Goal: Task Accomplishment & Management: Use online tool/utility

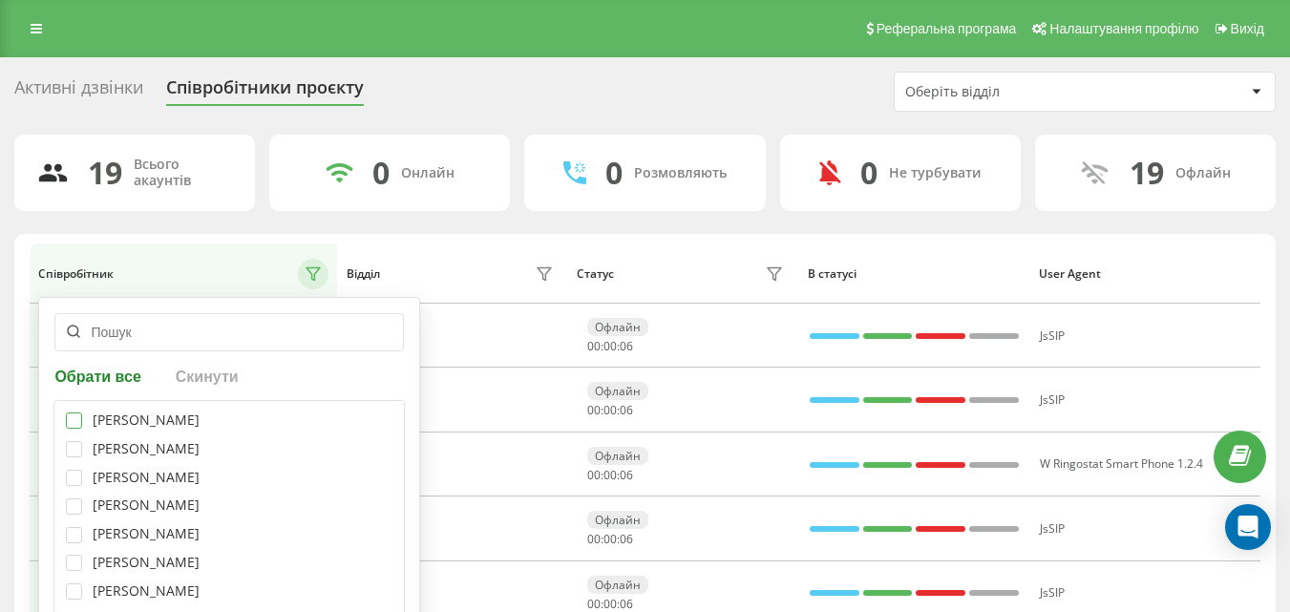
click at [70, 413] on label at bounding box center [74, 413] width 16 height 0
checkbox input "true"
click at [71, 441] on label at bounding box center [74, 441] width 16 height 0
checkbox input "true"
click at [74, 499] on label at bounding box center [74, 499] width 16 height 0
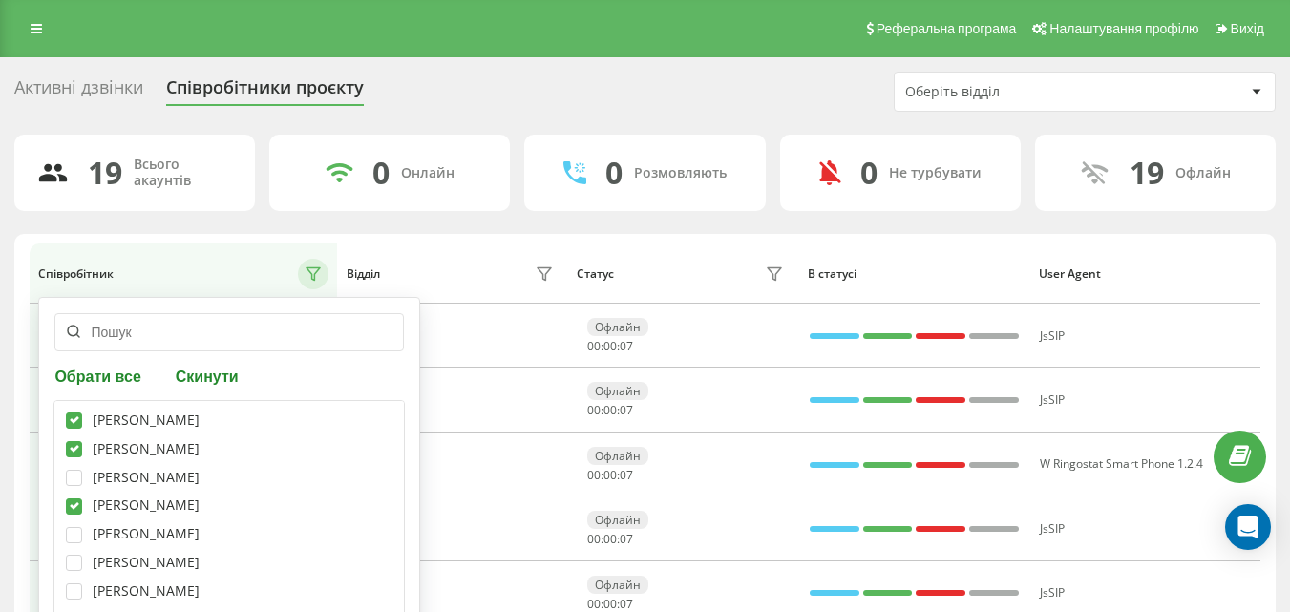
checkbox input "true"
click at [75, 527] on label at bounding box center [74, 527] width 16 height 0
checkbox input "true"
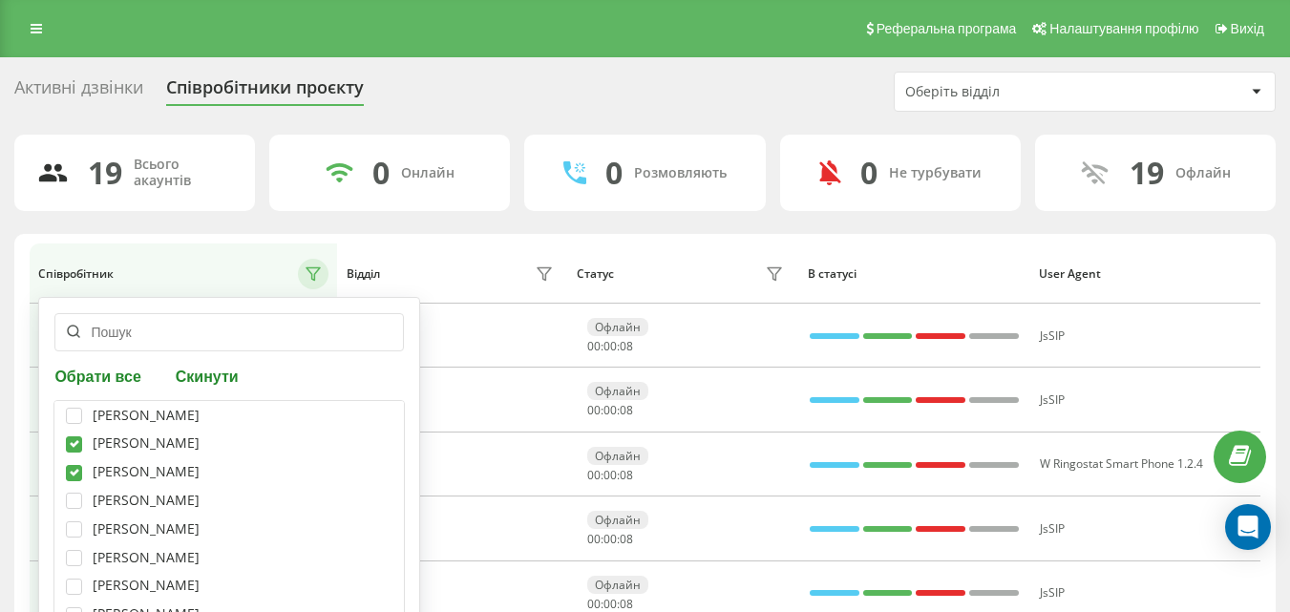
scroll to position [96, 0]
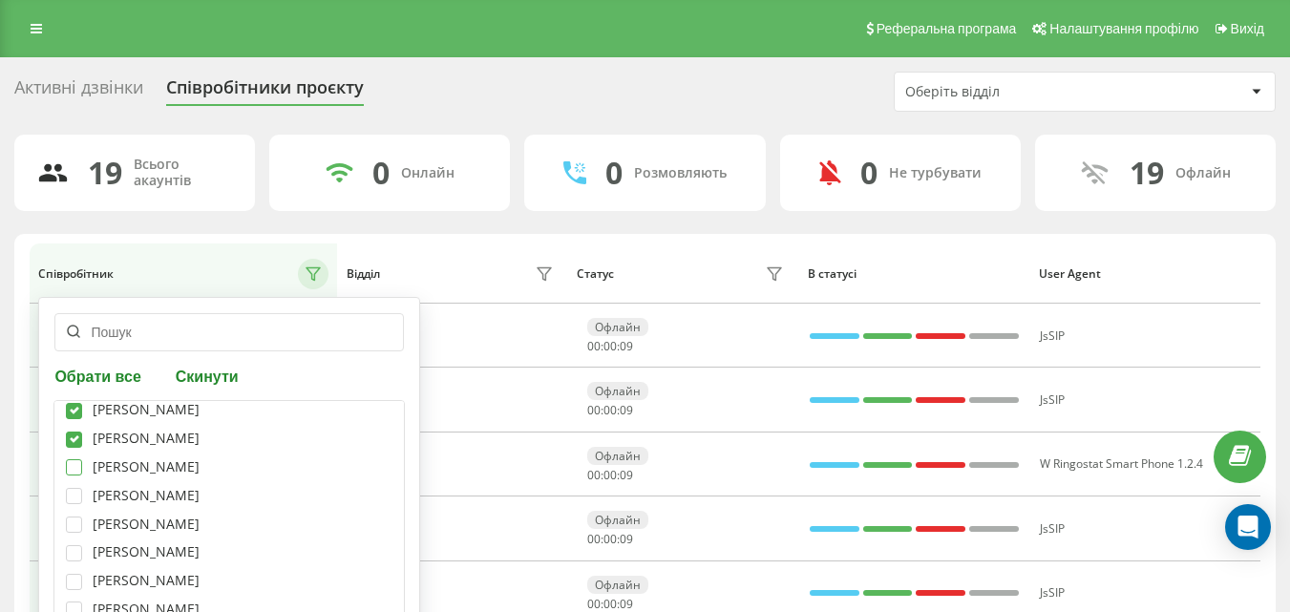
click at [72, 459] on label at bounding box center [74, 459] width 16 height 0
checkbox input "true"
click at [75, 488] on label at bounding box center [74, 488] width 16 height 0
checkbox input "true"
click at [74, 517] on label at bounding box center [74, 517] width 16 height 0
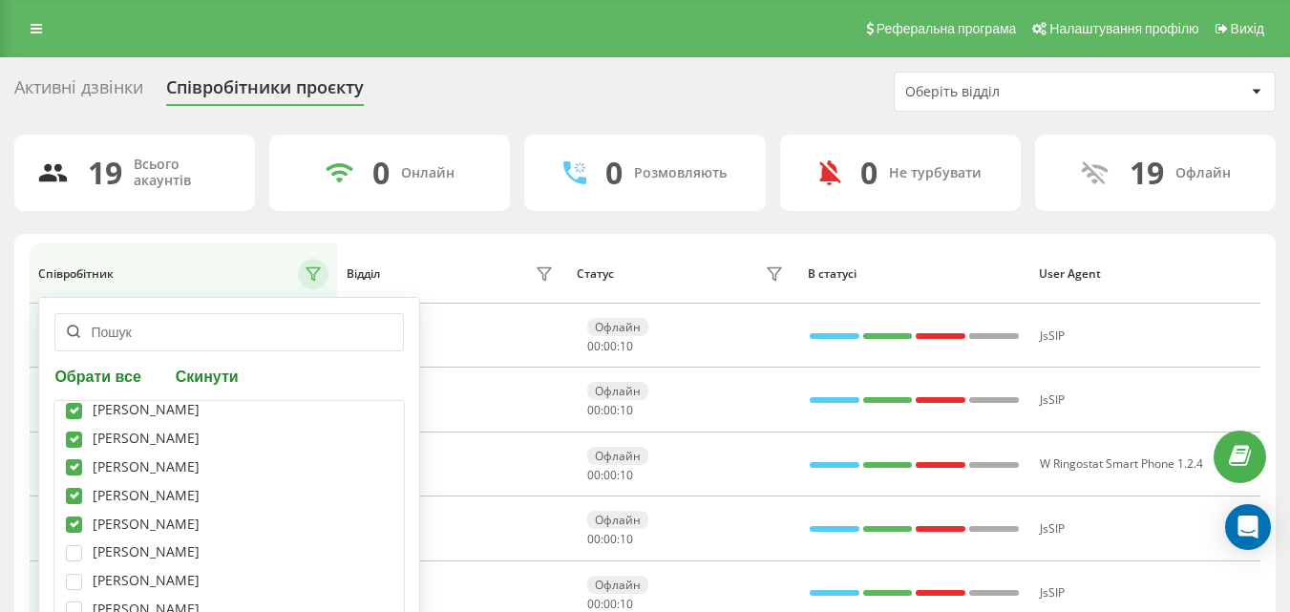
checkbox input "true"
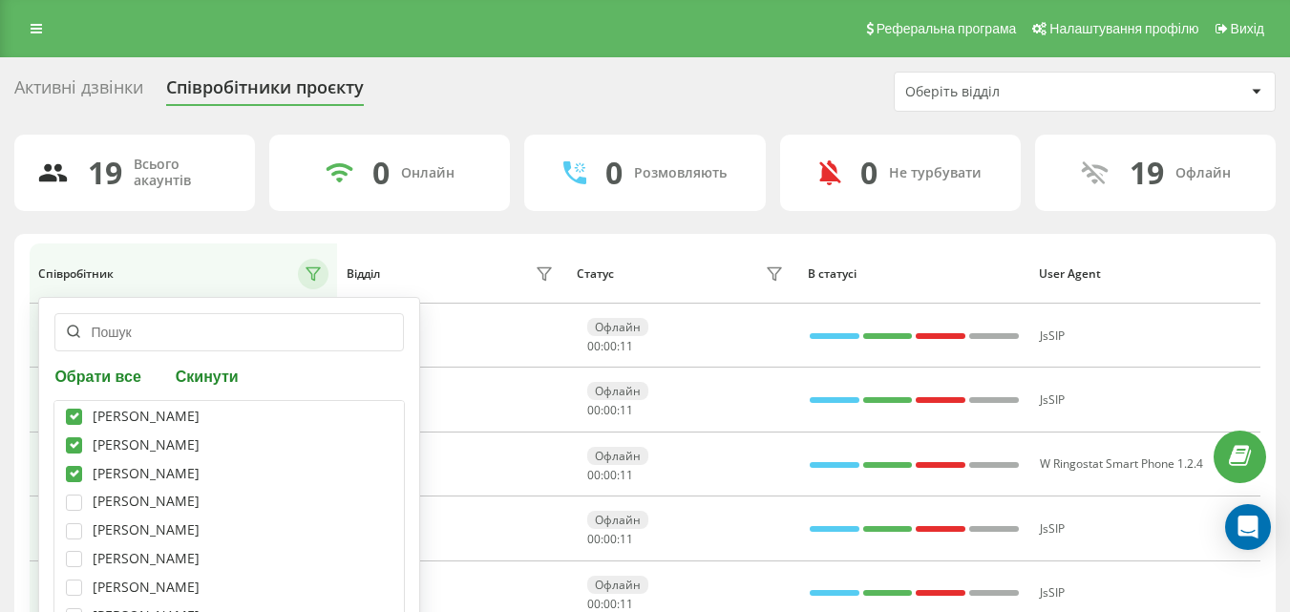
scroll to position [191, 0]
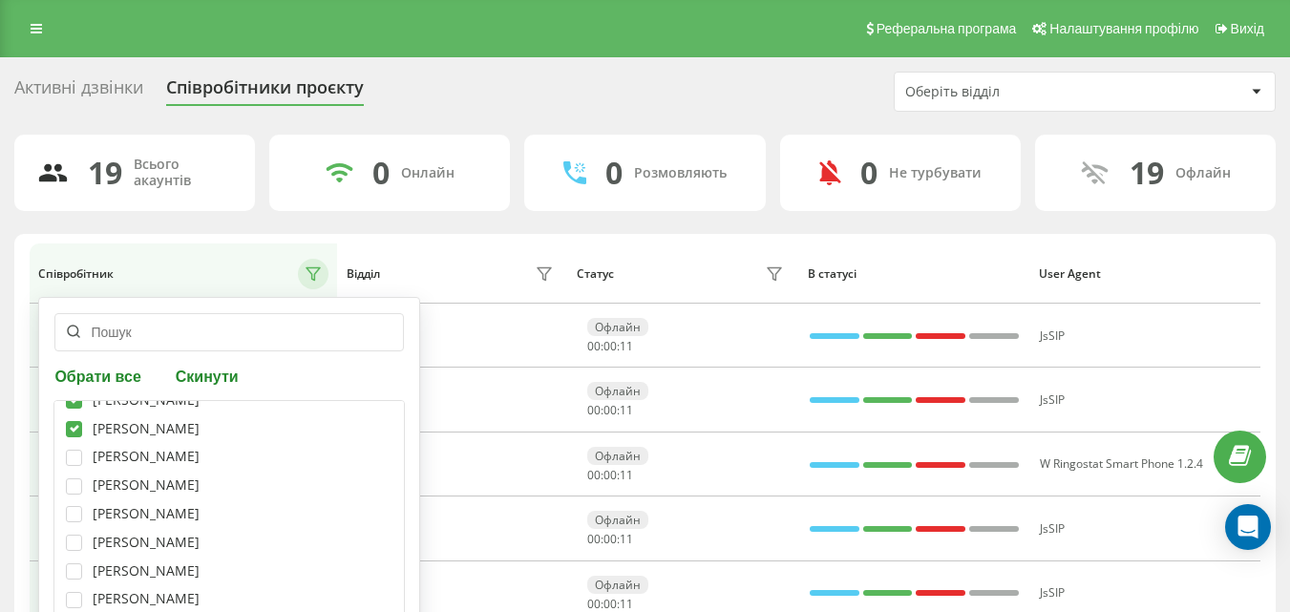
click at [80, 466] on div "[PERSON_NAME] [PERSON_NAME] [PERSON_NAME] [PERSON_NAME] [PERSON_NAME] [PERSON_N…" at bounding box center [228, 524] width 351 height 248
click at [73, 450] on label at bounding box center [74, 450] width 16 height 0
checkbox input "true"
click at [77, 479] on label at bounding box center [74, 479] width 16 height 0
checkbox input "true"
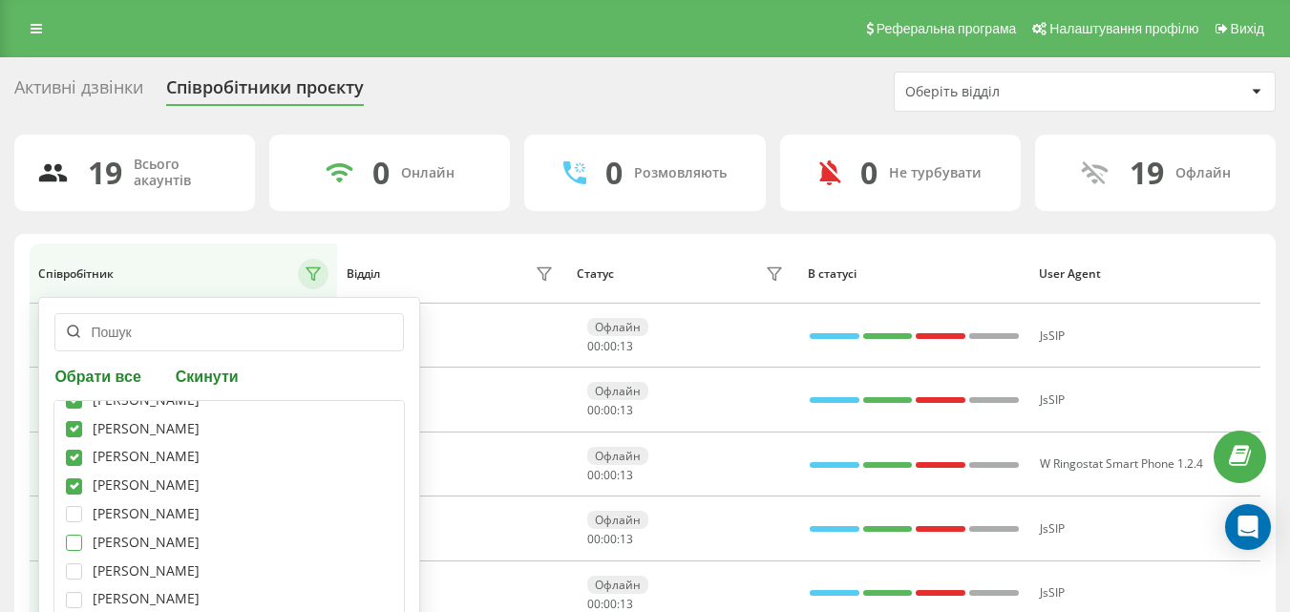
click at [75, 535] on label at bounding box center [74, 535] width 16 height 0
checkbox input "true"
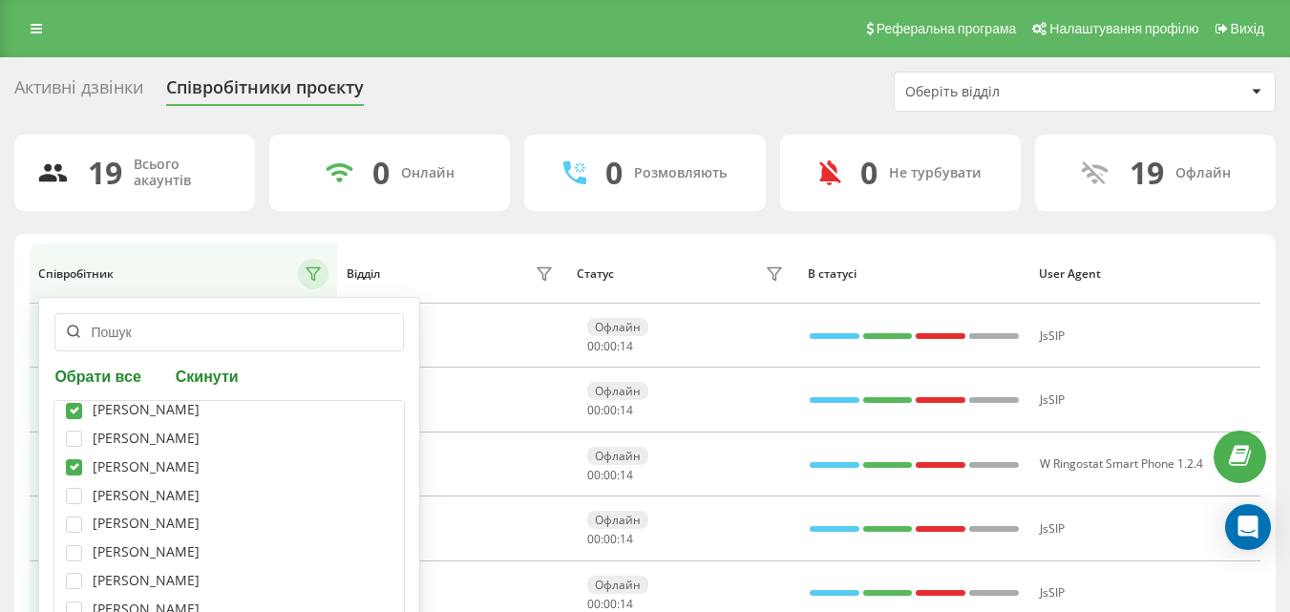
scroll to position [287, 0]
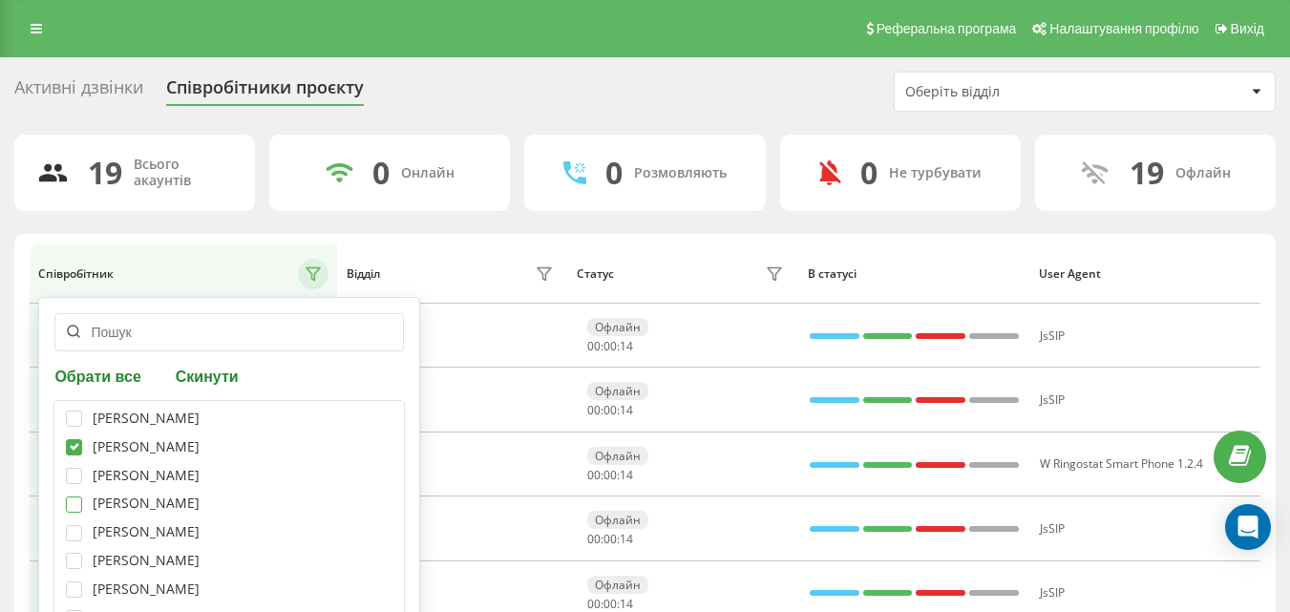
click at [76, 497] on label at bounding box center [74, 497] width 16 height 0
checkbox input "true"
click at [75, 553] on label at bounding box center [74, 553] width 16 height 0
checkbox input "true"
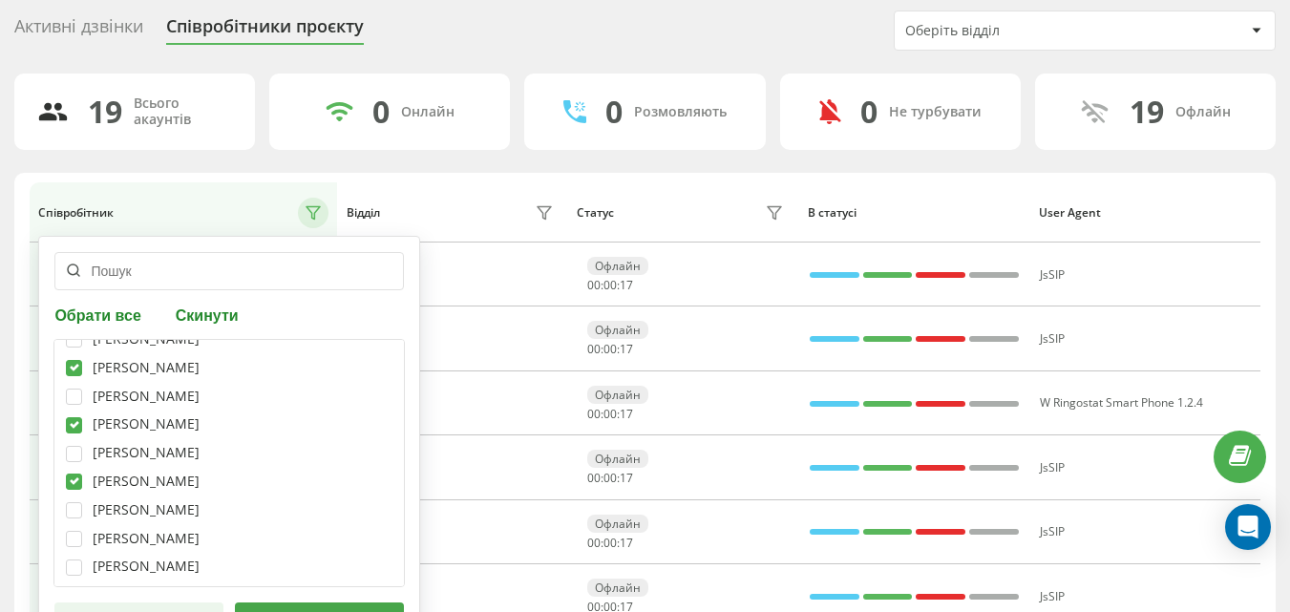
scroll to position [191, 0]
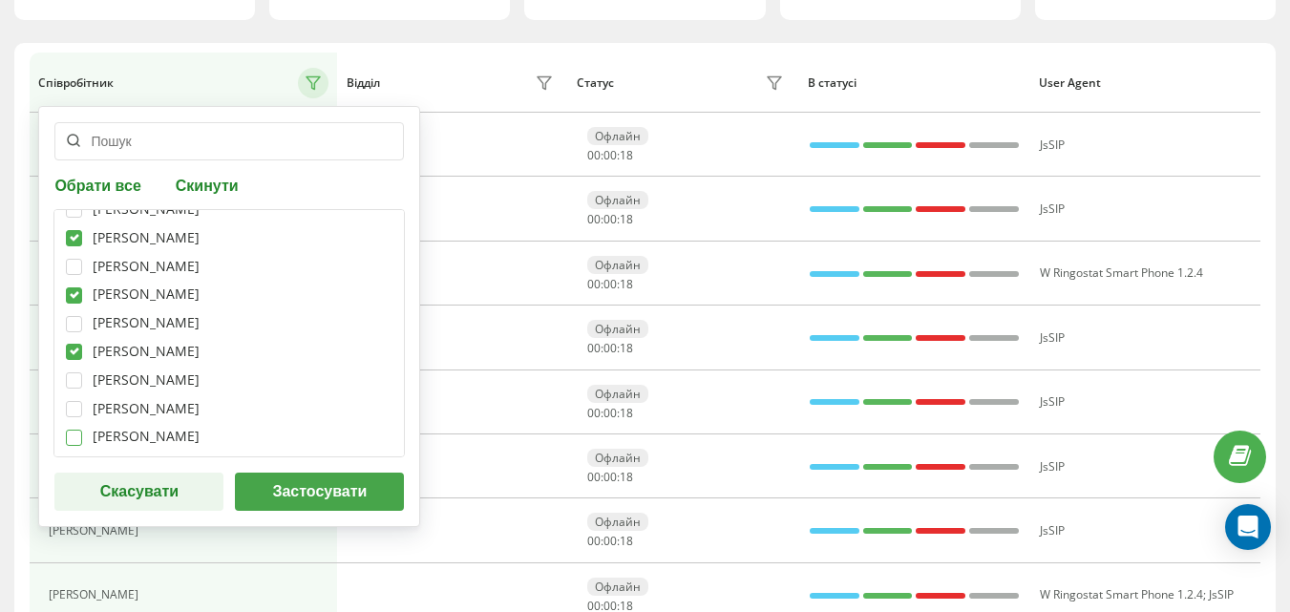
click at [77, 430] on label at bounding box center [74, 430] width 16 height 0
checkbox input "true"
click at [342, 497] on button "Застосувати" at bounding box center [319, 492] width 169 height 38
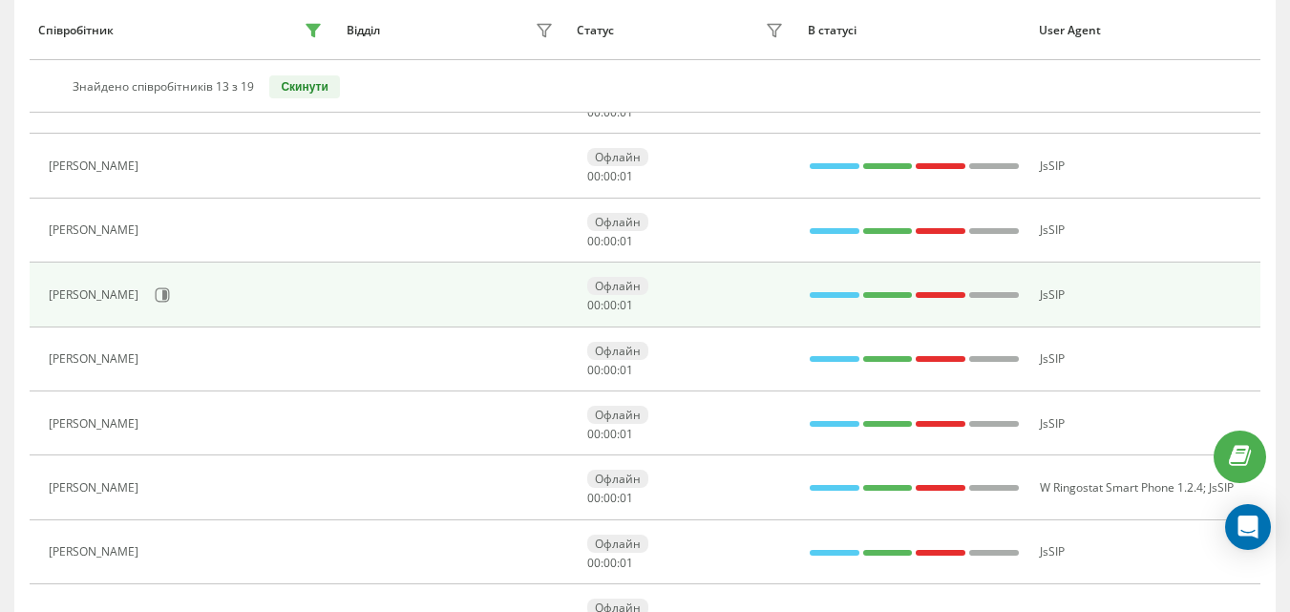
scroll to position [0, 0]
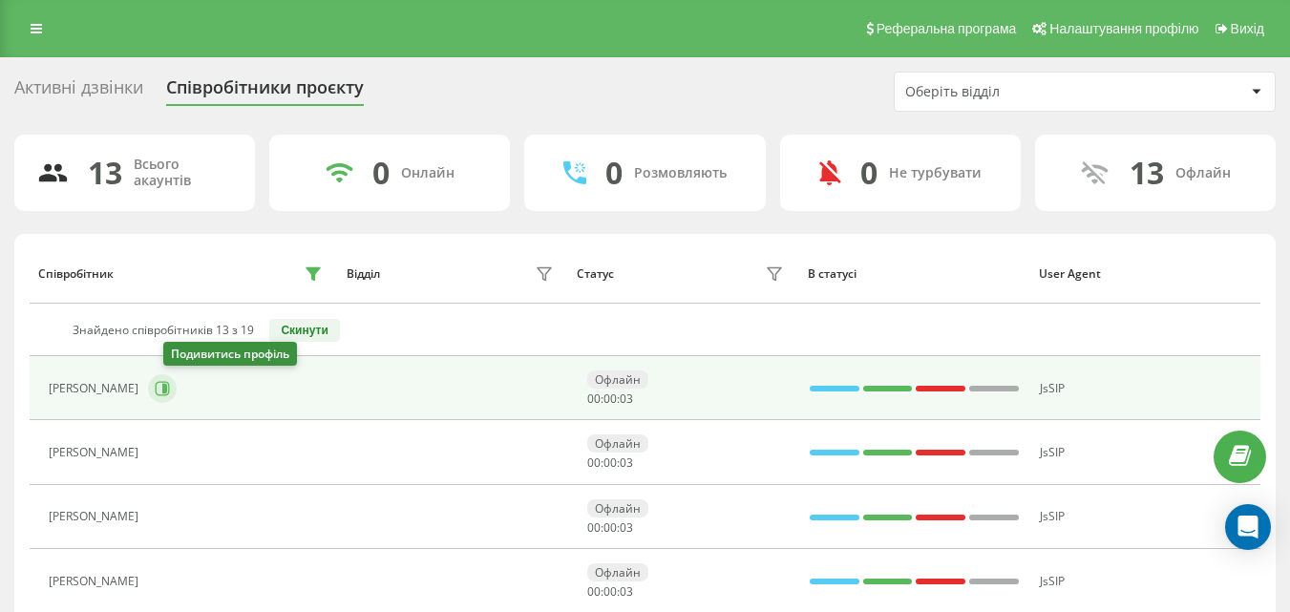
click at [170, 388] on icon at bounding box center [162, 388] width 15 height 15
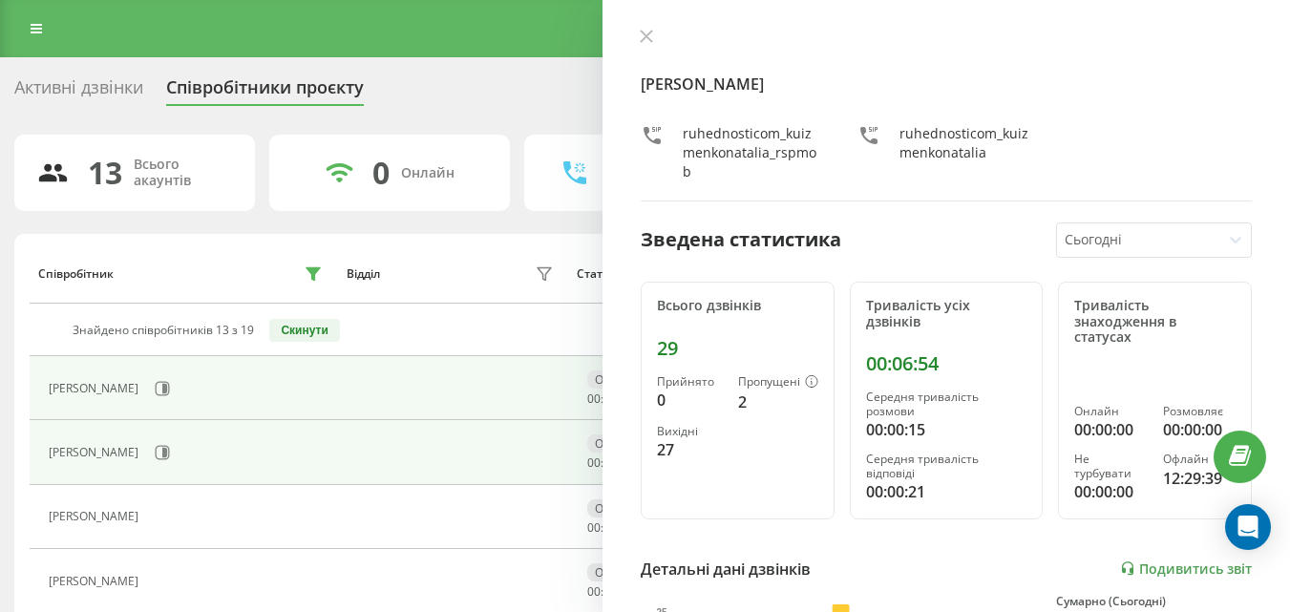
click at [160, 462] on div "[PERSON_NAME]" at bounding box center [188, 452] width 278 height 32
click at [162, 454] on icon at bounding box center [164, 453] width 5 height 10
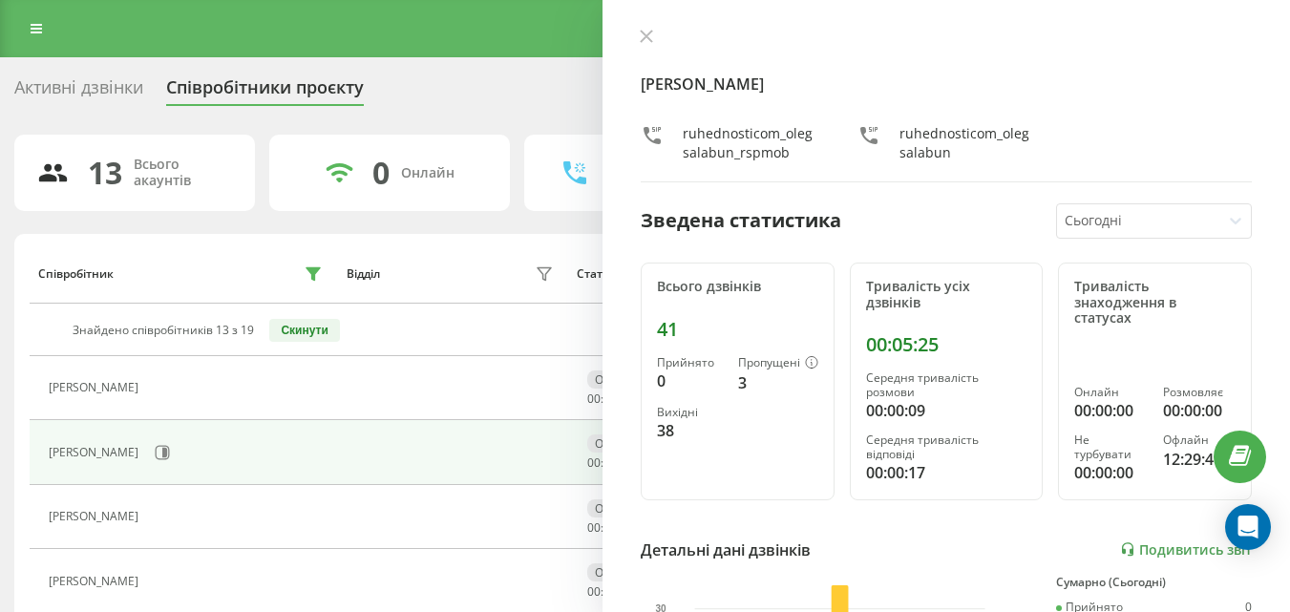
scroll to position [96, 0]
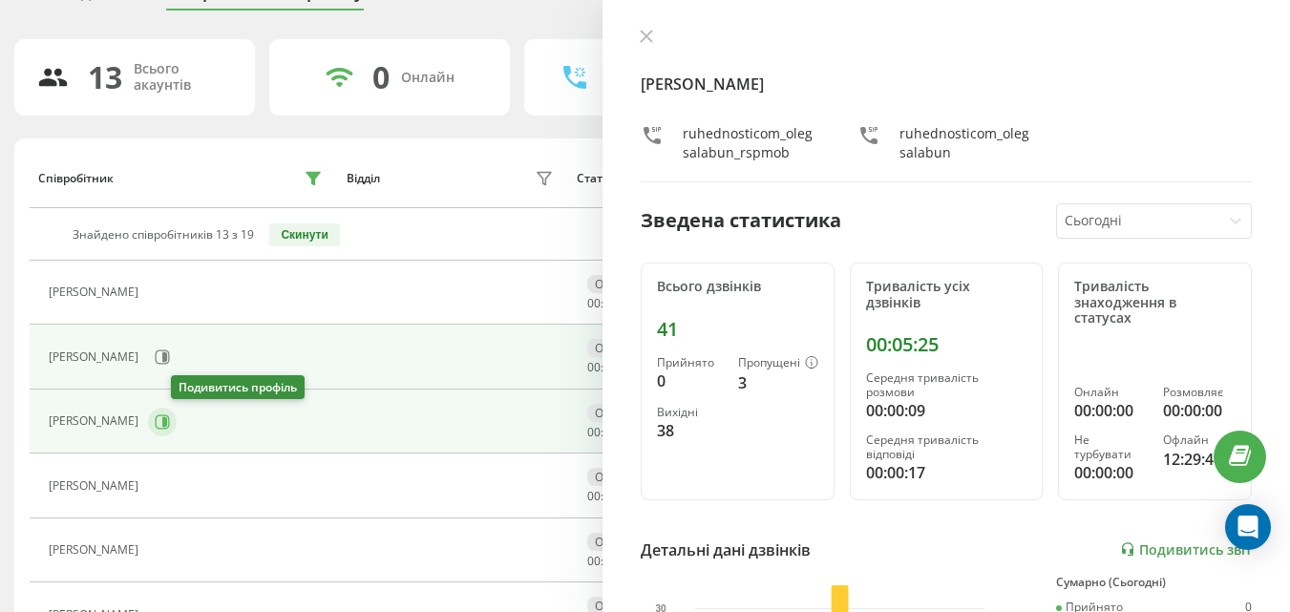
click at [170, 424] on icon at bounding box center [162, 422] width 15 height 15
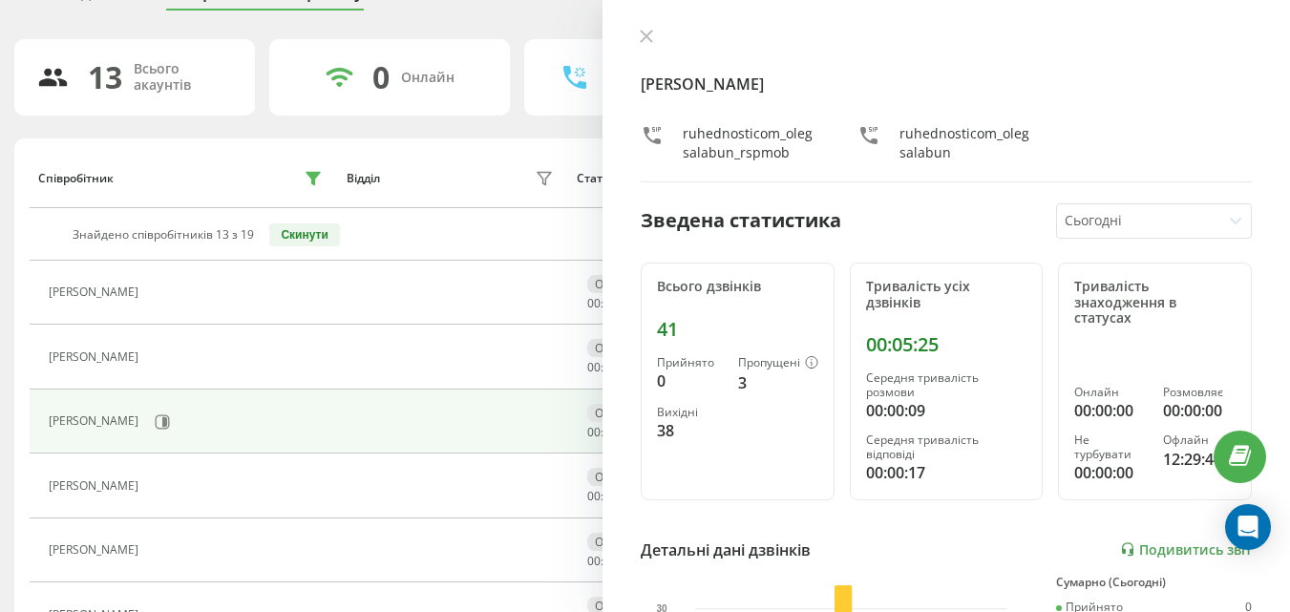
scroll to position [191, 0]
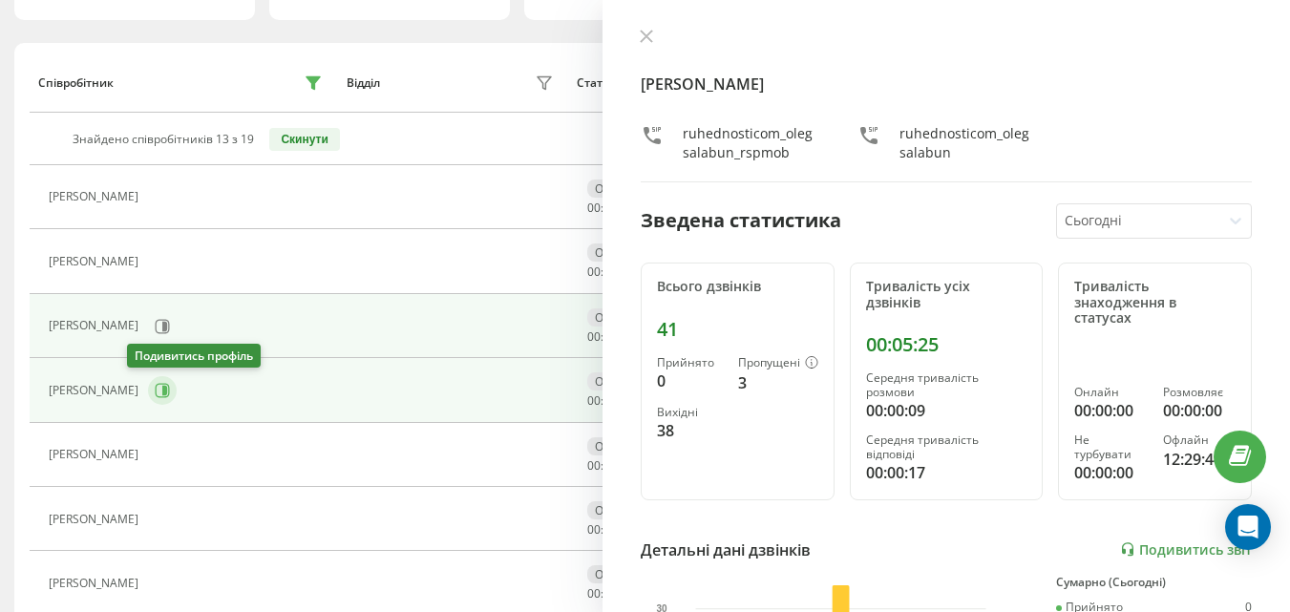
click at [155, 383] on icon at bounding box center [162, 390] width 15 height 15
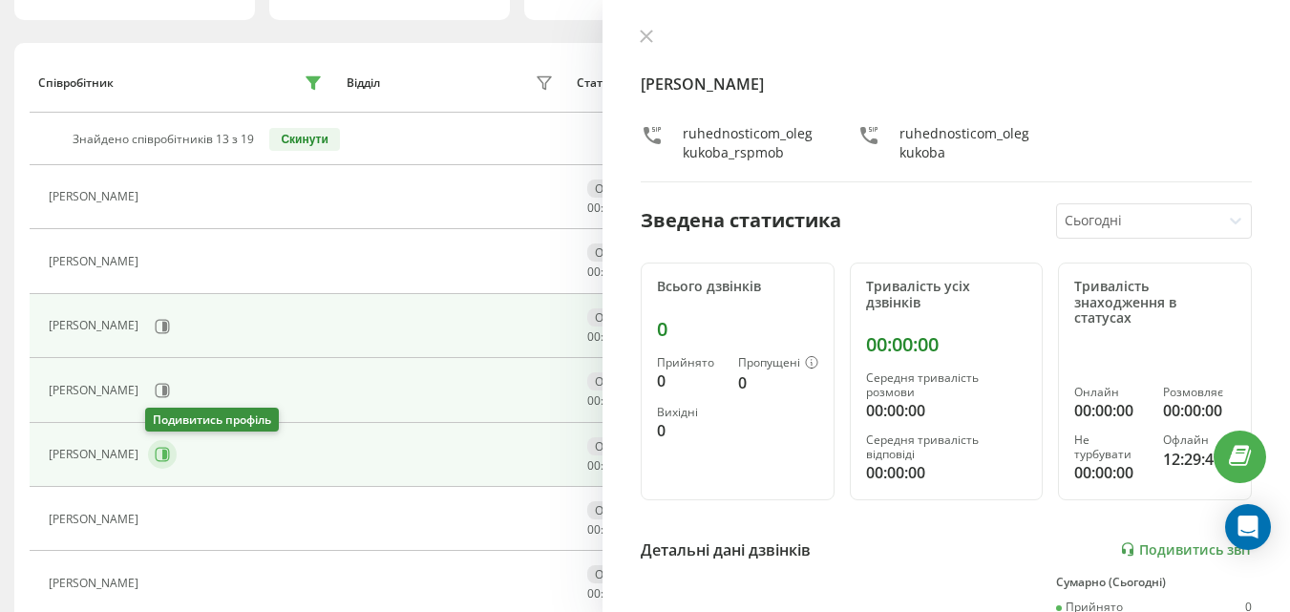
click at [149, 453] on button at bounding box center [162, 454] width 29 height 29
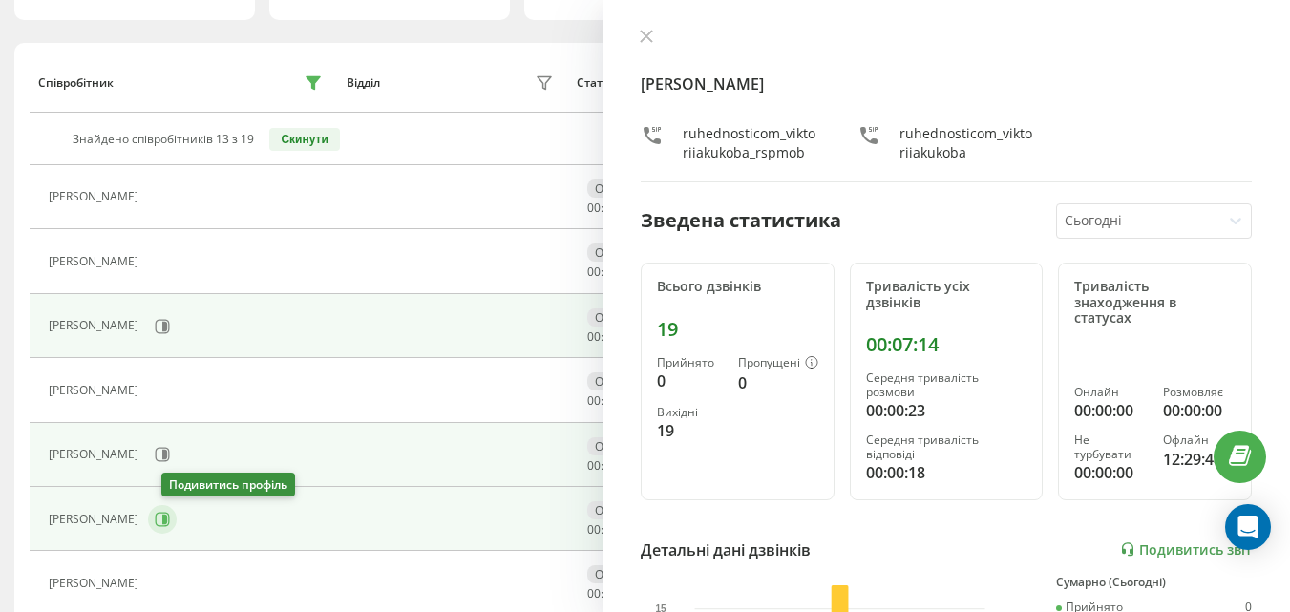
click at [168, 515] on icon at bounding box center [162, 519] width 15 height 15
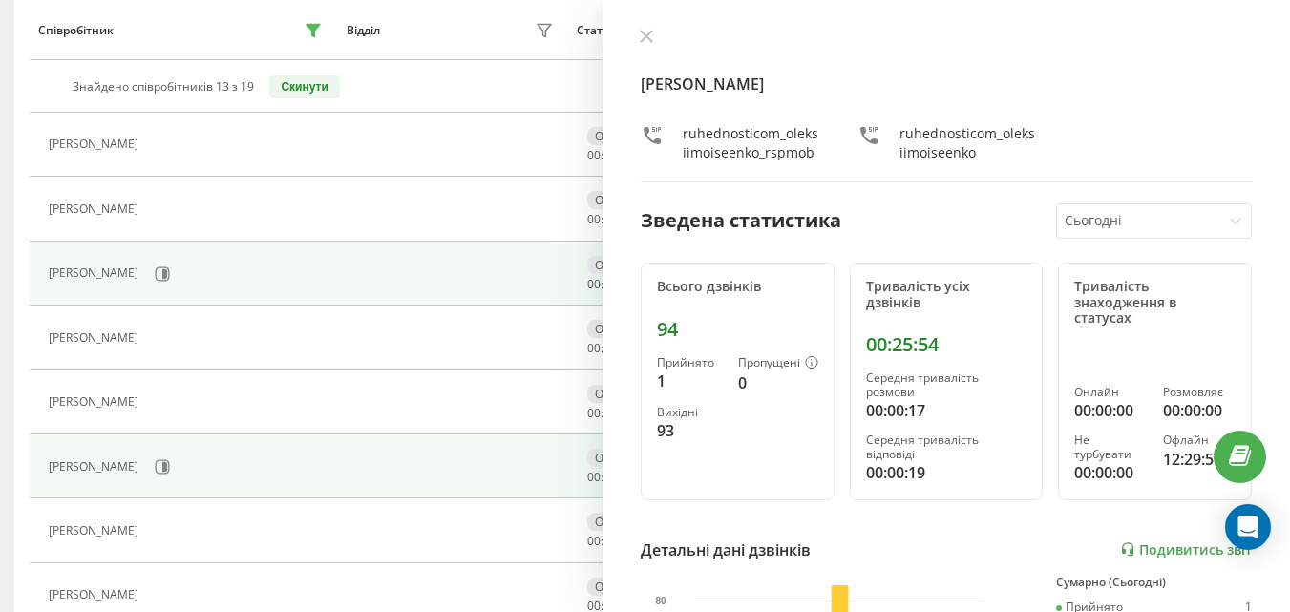
scroll to position [287, 0]
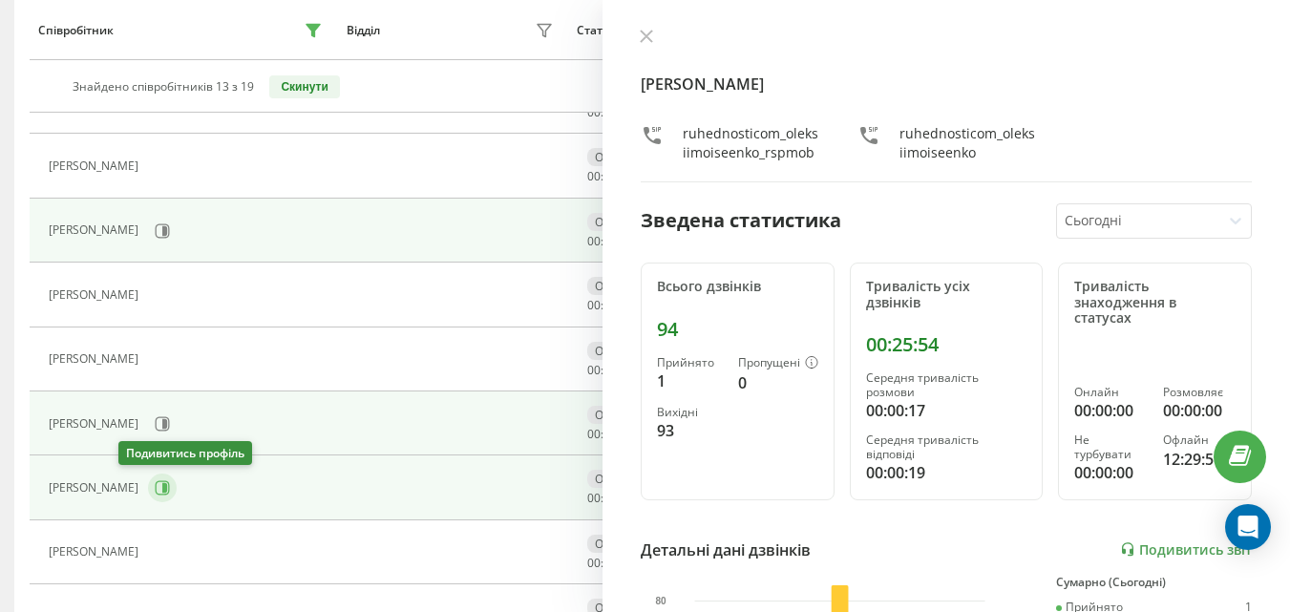
click at [155, 491] on icon at bounding box center [162, 487] width 15 height 15
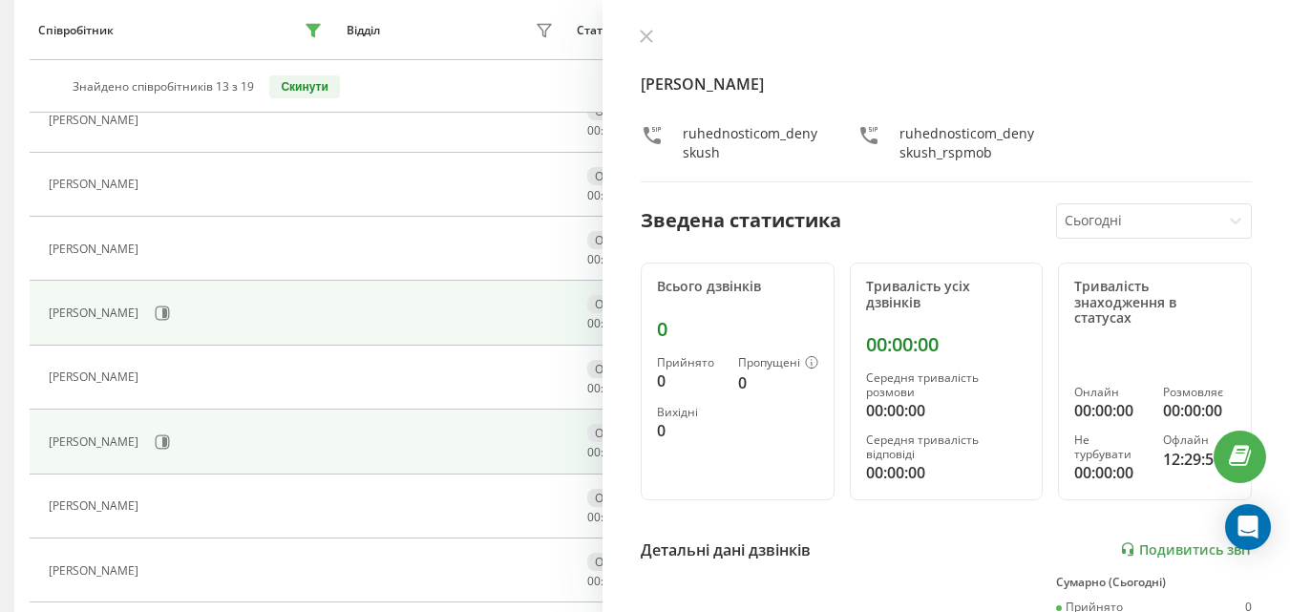
scroll to position [478, 0]
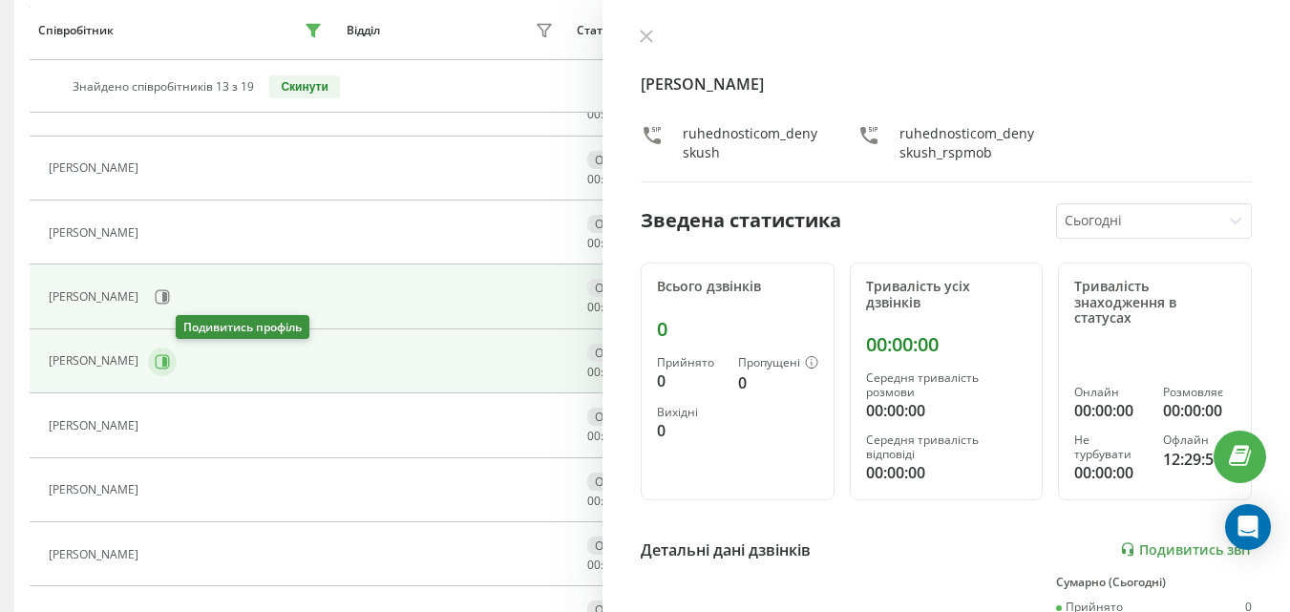
click at [170, 361] on icon at bounding box center [162, 361] width 15 height 15
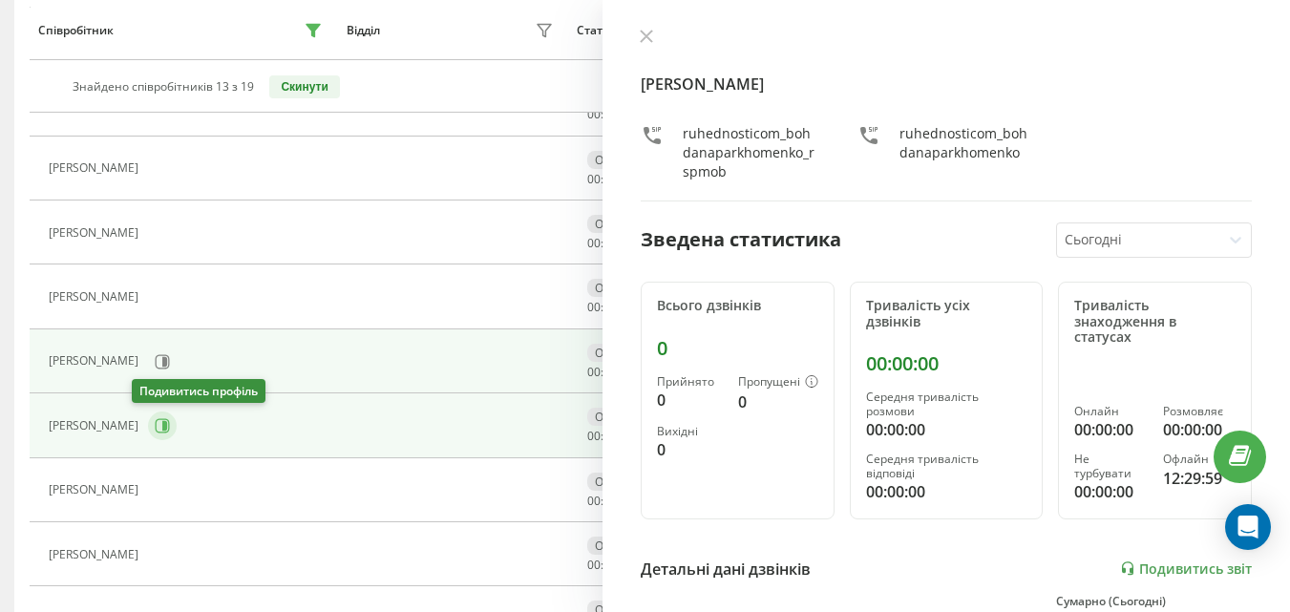
click at [157, 421] on button at bounding box center [162, 426] width 29 height 29
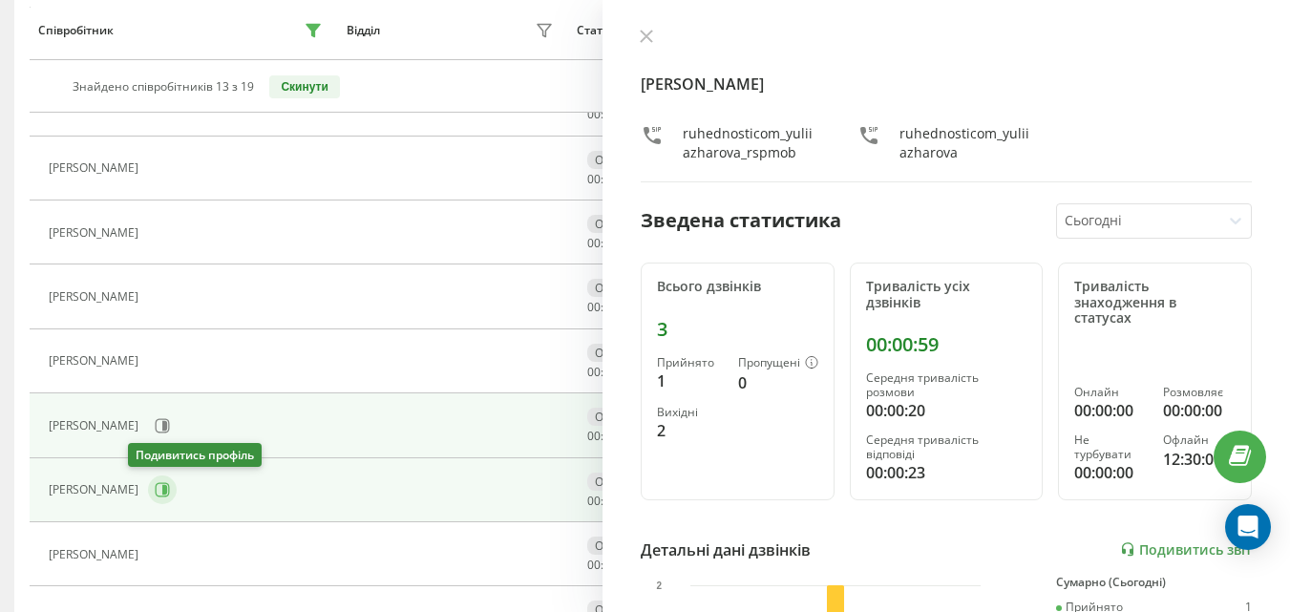
click at [153, 494] on button at bounding box center [162, 490] width 29 height 29
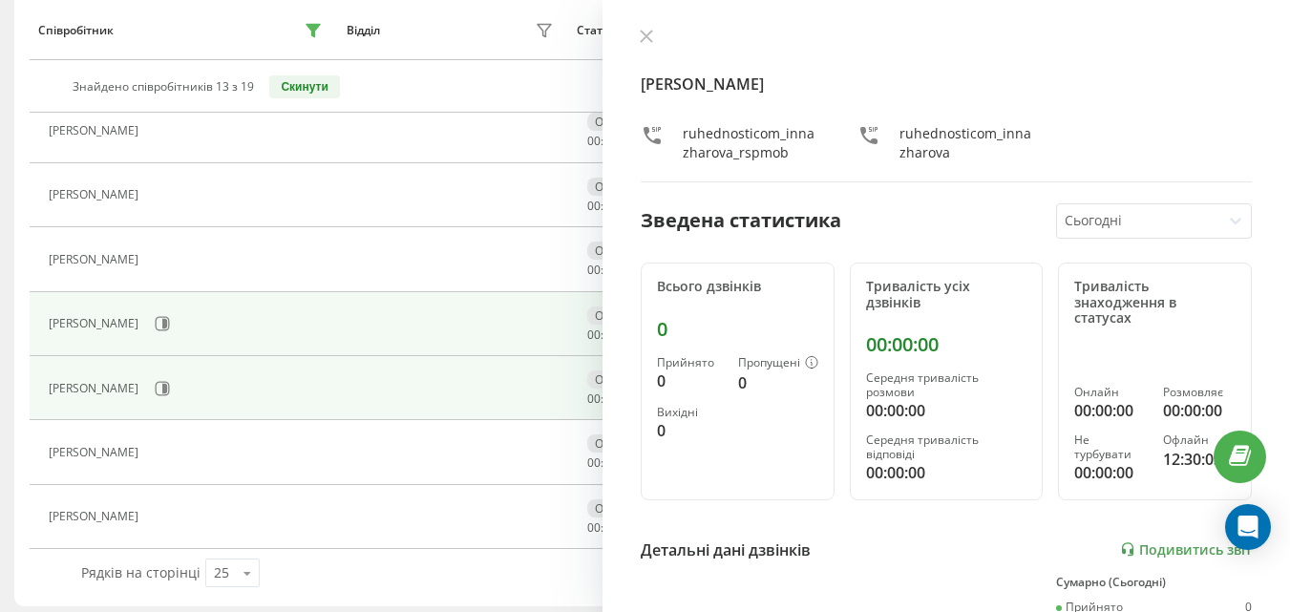
scroll to position [652, 0]
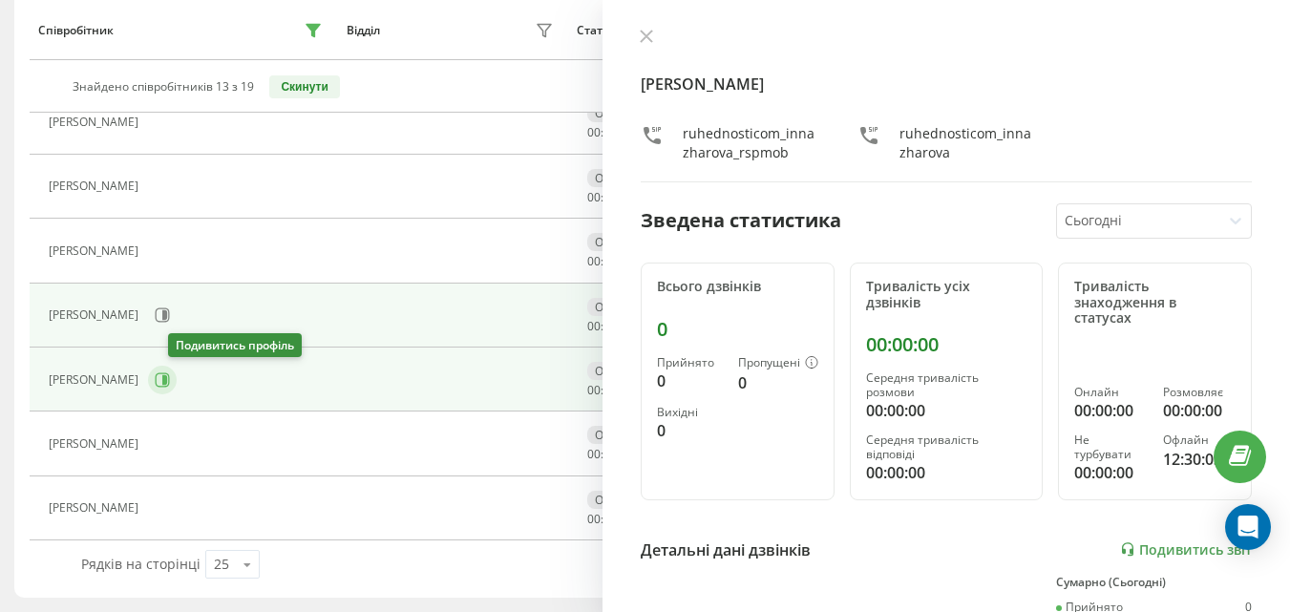
click at [177, 389] on button at bounding box center [162, 380] width 29 height 29
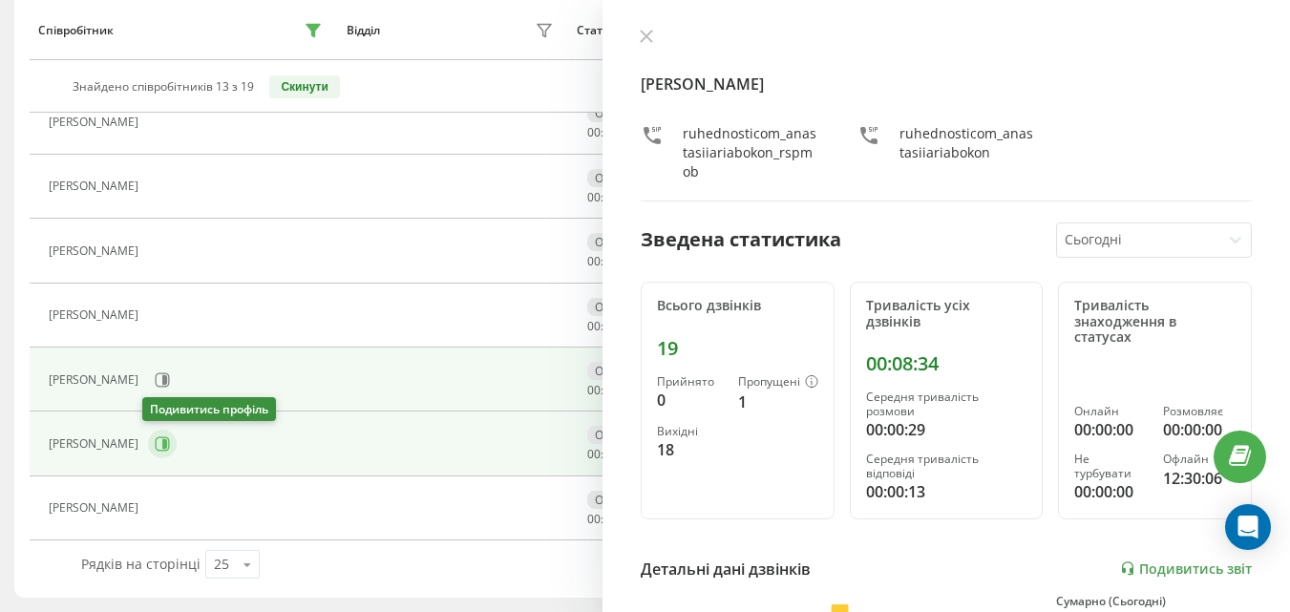
click at [160, 450] on icon at bounding box center [162, 443] width 15 height 15
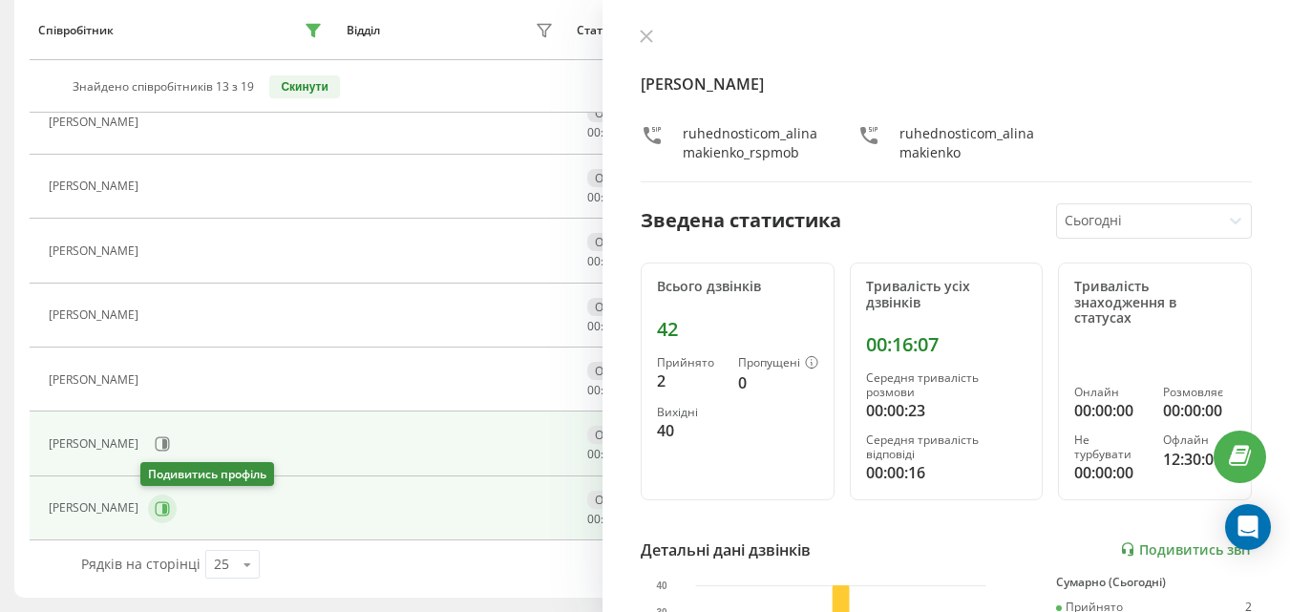
click at [155, 508] on icon at bounding box center [162, 508] width 15 height 15
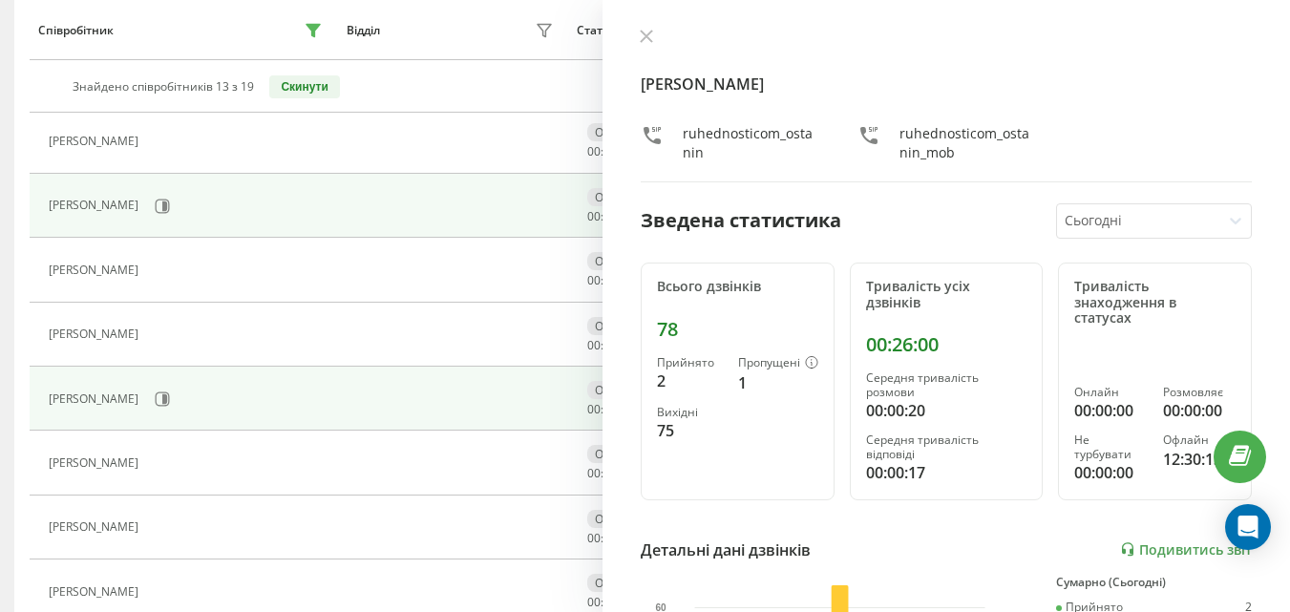
scroll to position [287, 0]
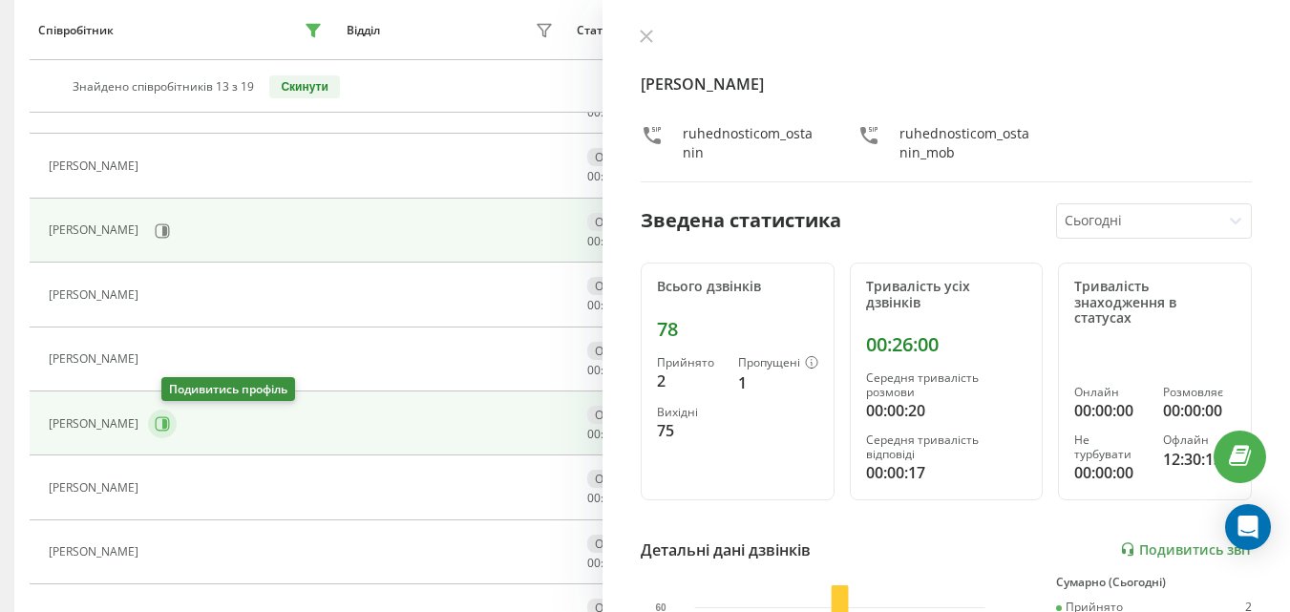
click at [170, 418] on icon at bounding box center [162, 423] width 15 height 15
